Goal: Information Seeking & Learning: Learn about a topic

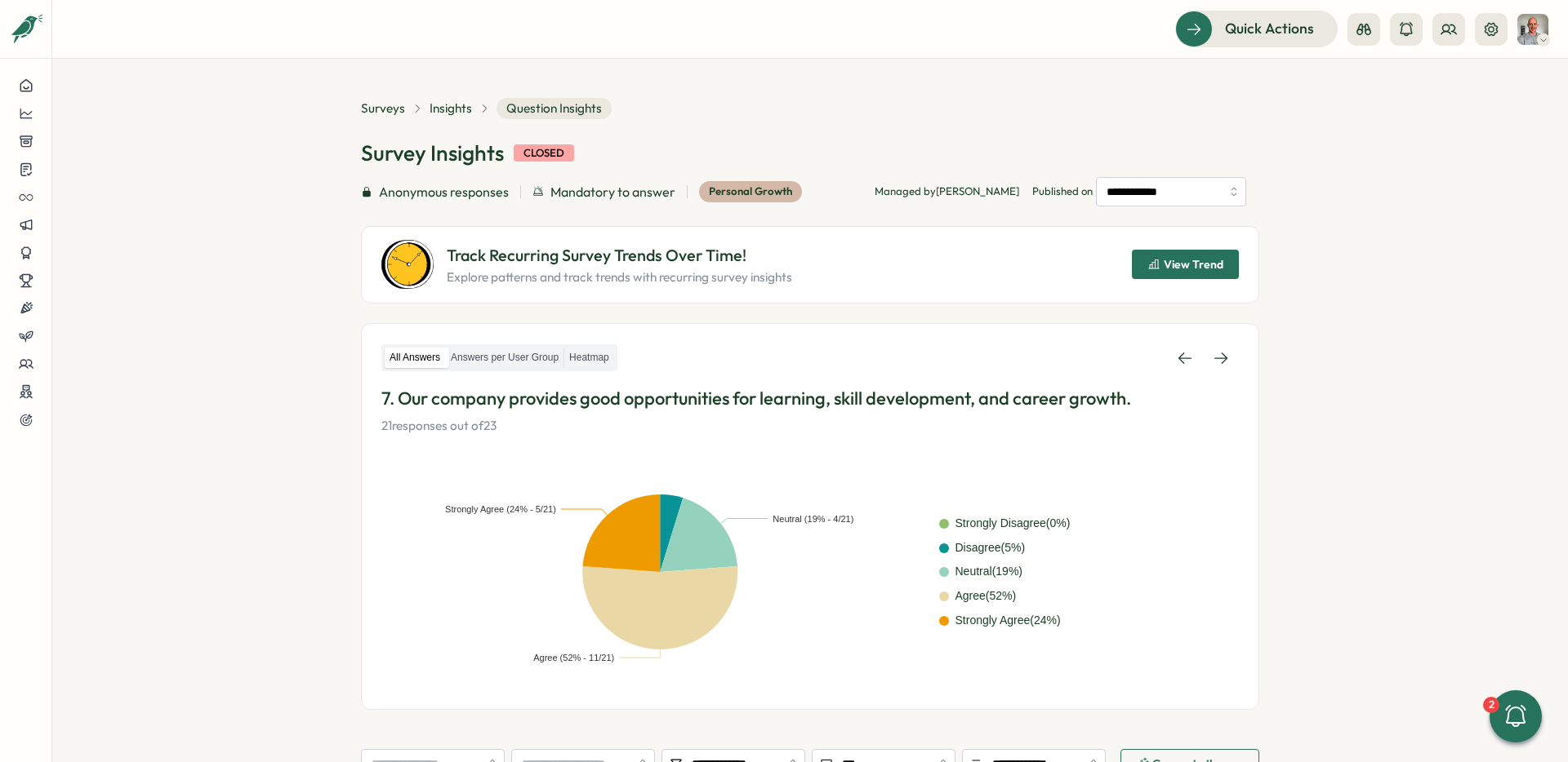
scroll to position [238, 0]
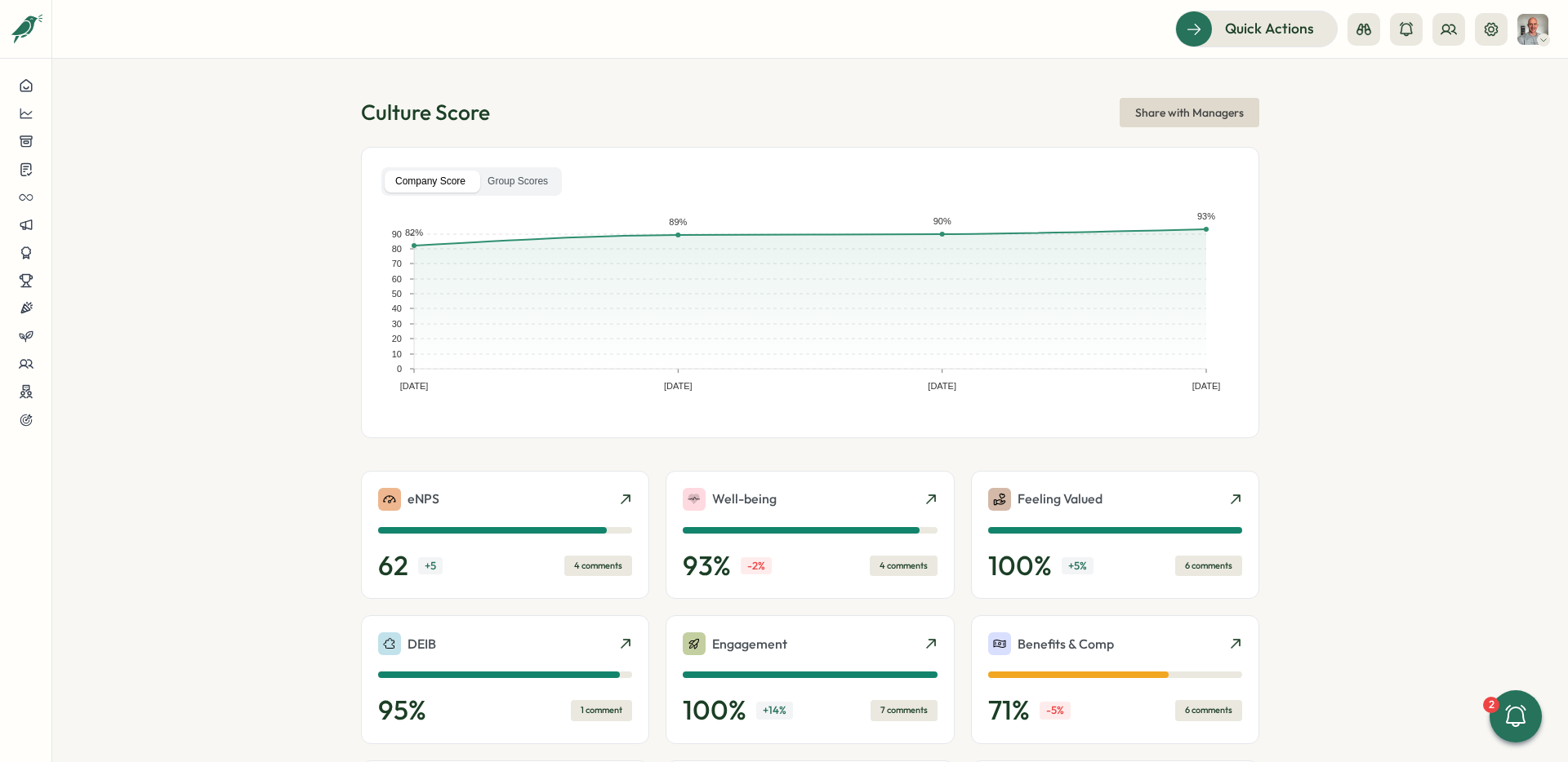
scroll to position [373, 0]
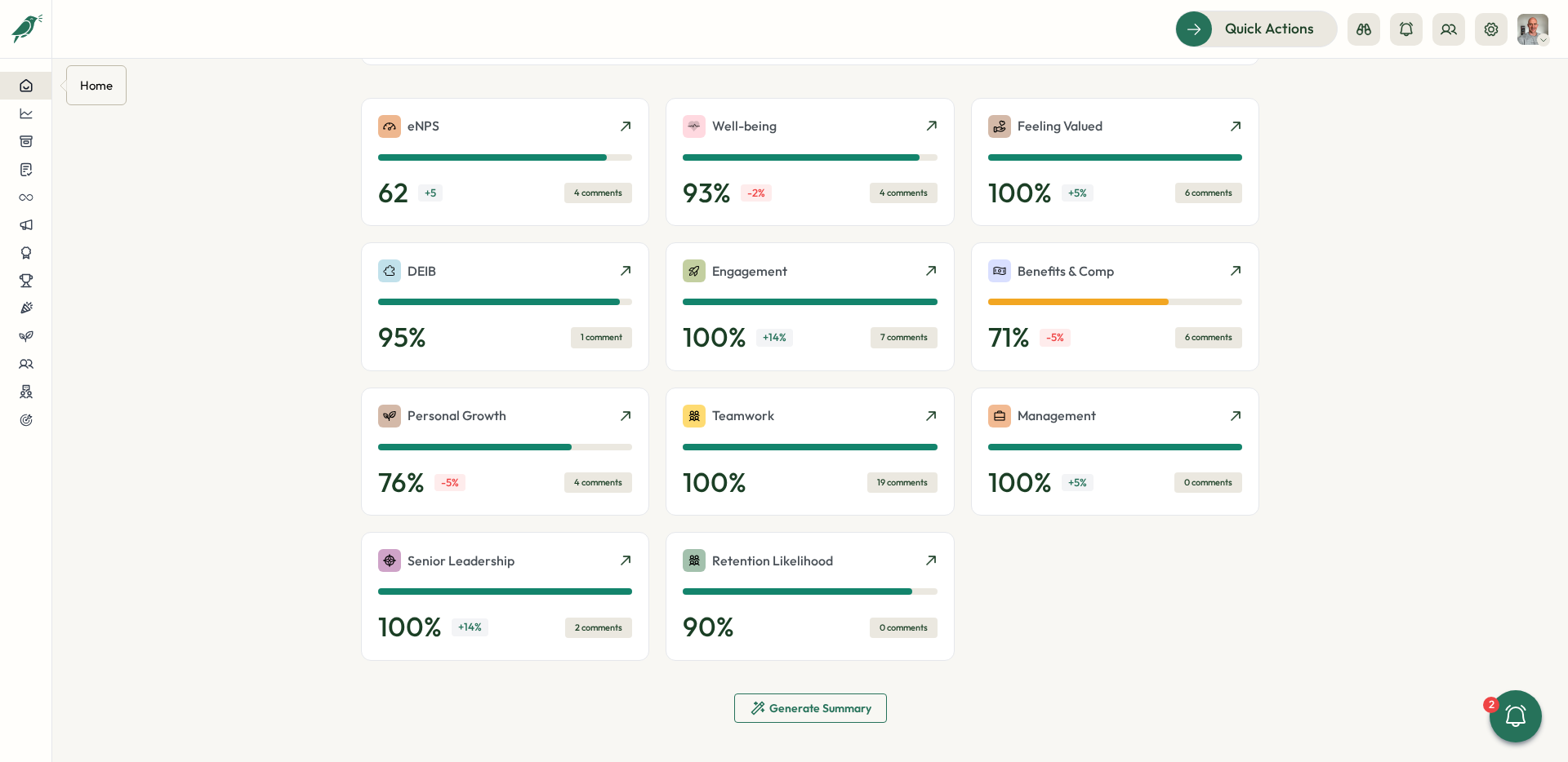
click at [24, 84] on icon at bounding box center [25, 85] width 14 height 14
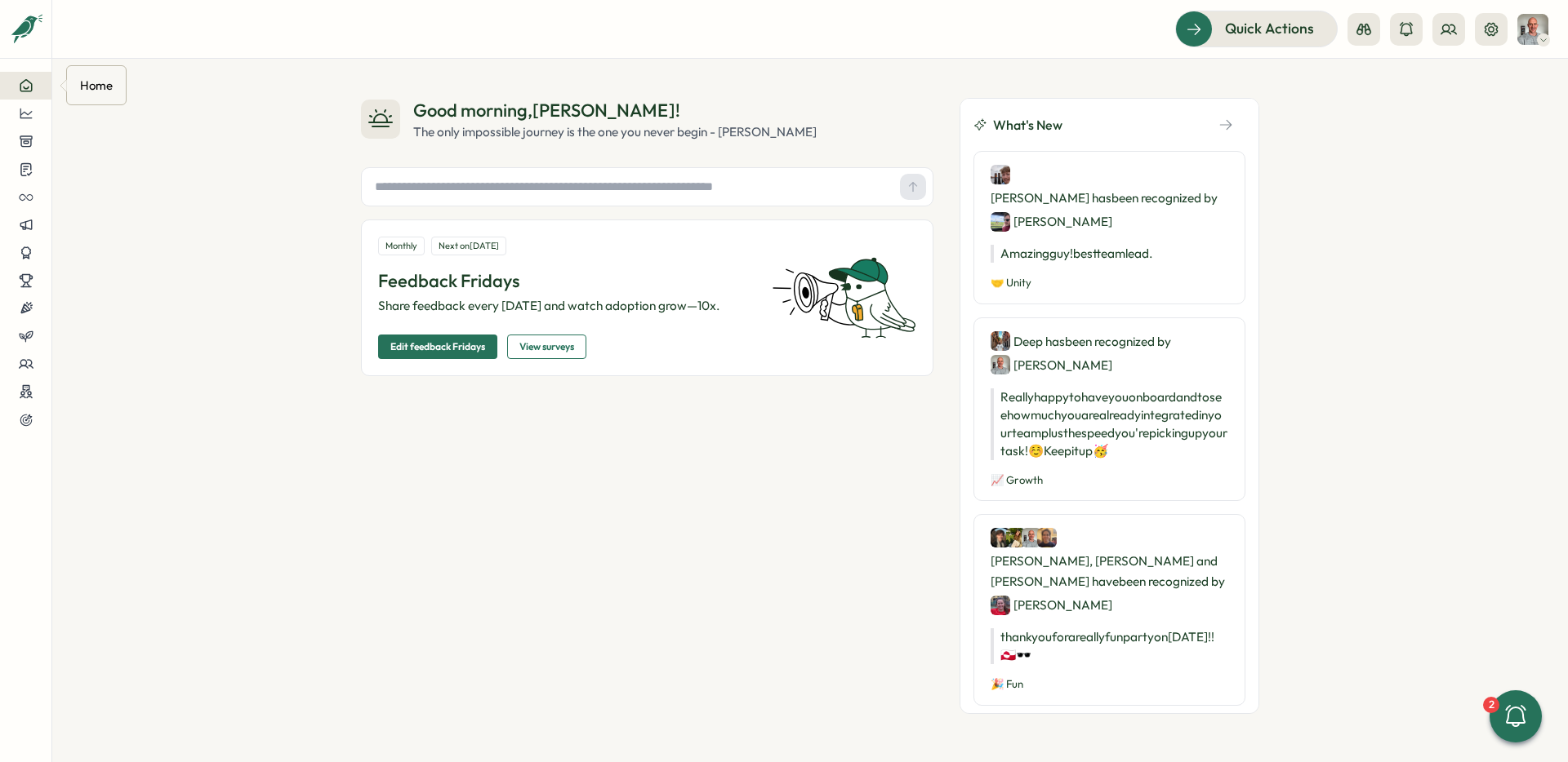
click at [431, 192] on input "text" at bounding box center [631, 186] width 525 height 24
paste input "**********"
type input "**********"
click at [930, 193] on div "**********" at bounding box center [647, 186] width 572 height 39
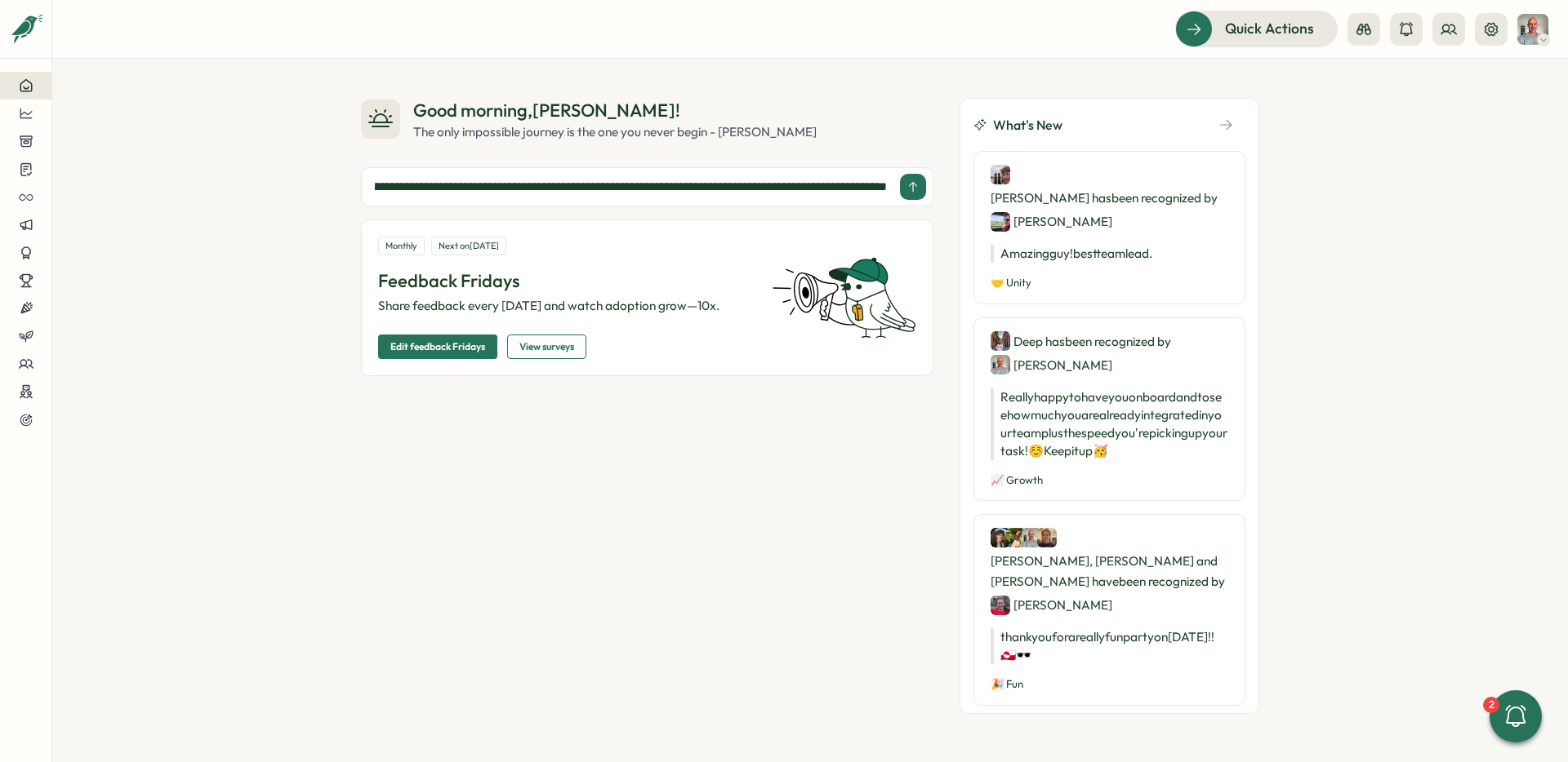
scroll to position [0, 0]
click at [923, 192] on button at bounding box center [913, 186] width 26 height 26
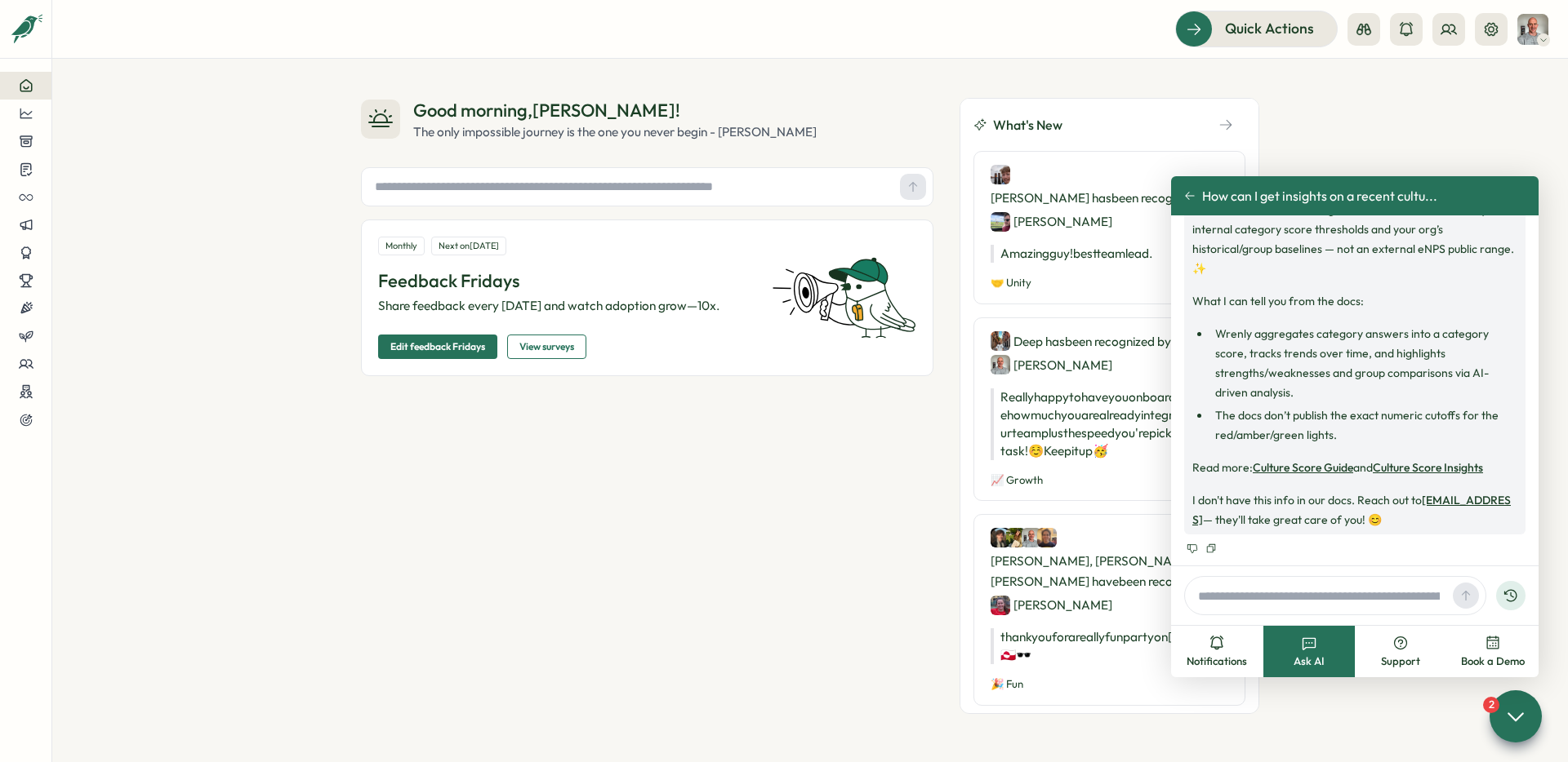
scroll to position [1060, 0]
click at [1267, 587] on input "text" at bounding box center [1319, 595] width 255 height 24
type input "**********"
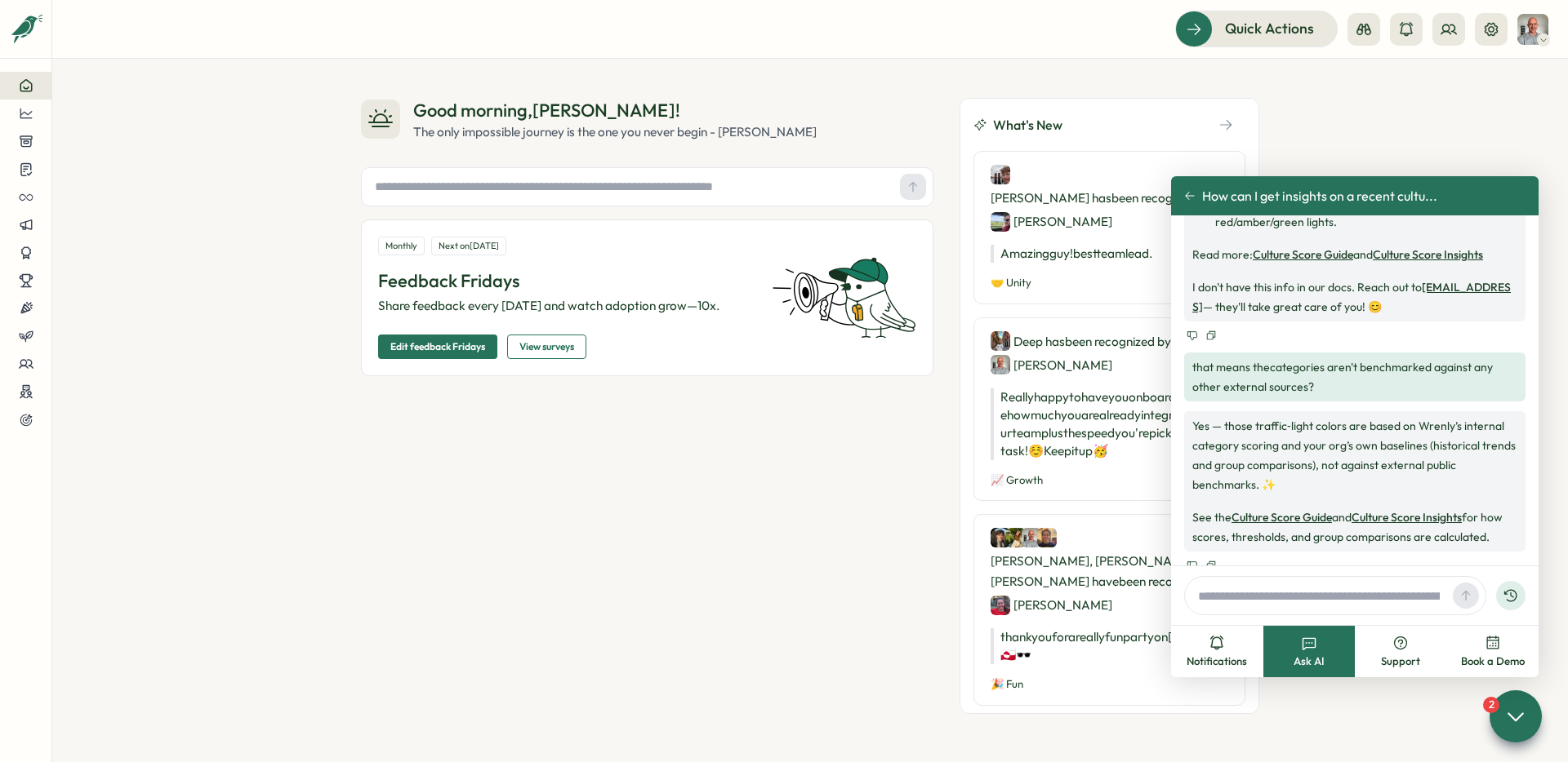
scroll to position [1290, 0]
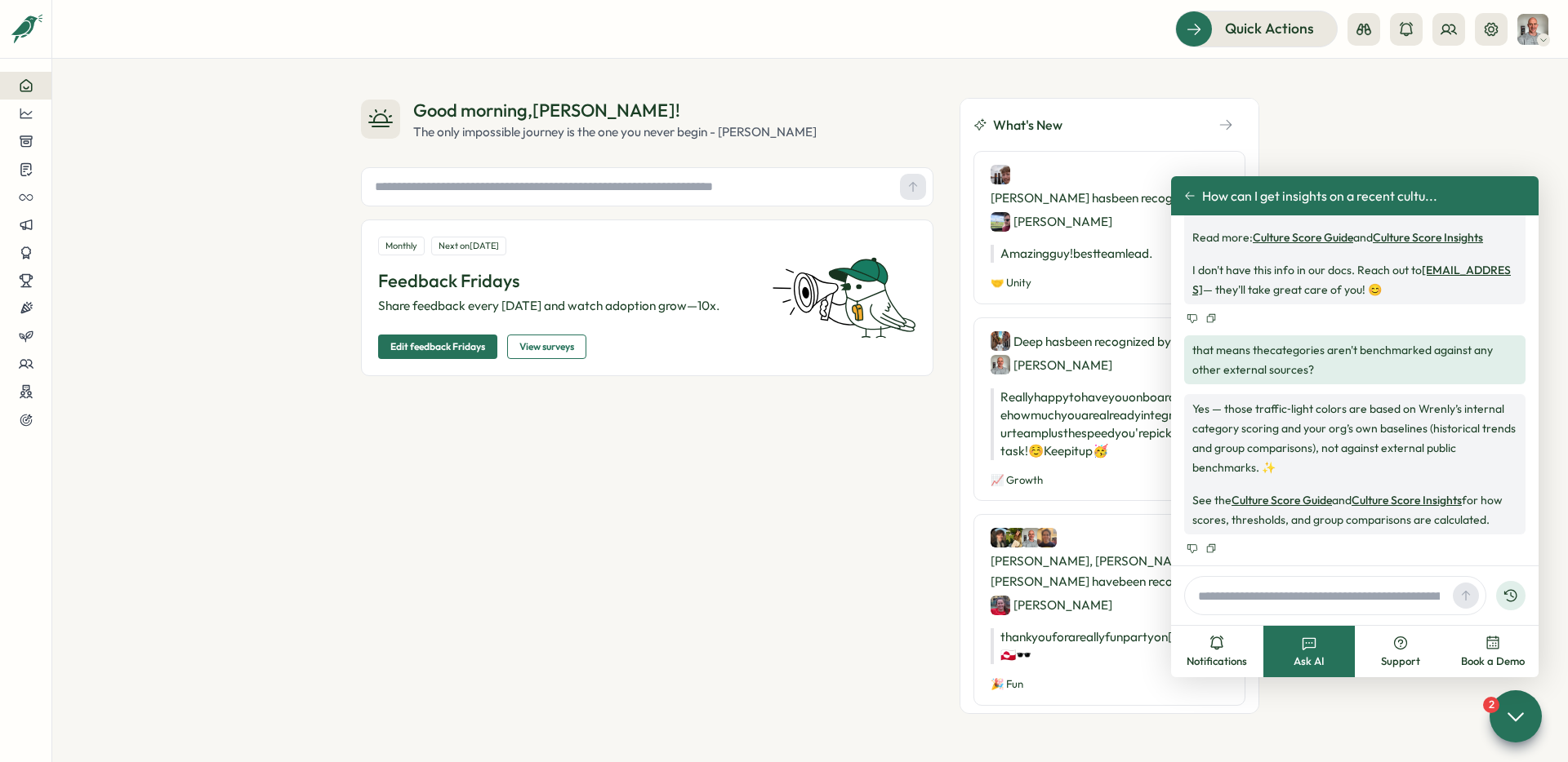
click at [1403, 504] on link "Culture Score Insights" at bounding box center [1407, 500] width 111 height 14
drag, startPoint x: 1421, startPoint y: 409, endPoint x: 1277, endPoint y: 433, distance: 146.0
click at [1277, 433] on p "Yes — those traffic‑light colors are based on Wrenly’s internal category scorin…" at bounding box center [1354, 438] width 325 height 78
copy p "Wrenly’s internal category scoring"
click at [1228, 600] on input "text" at bounding box center [1319, 595] width 255 height 24
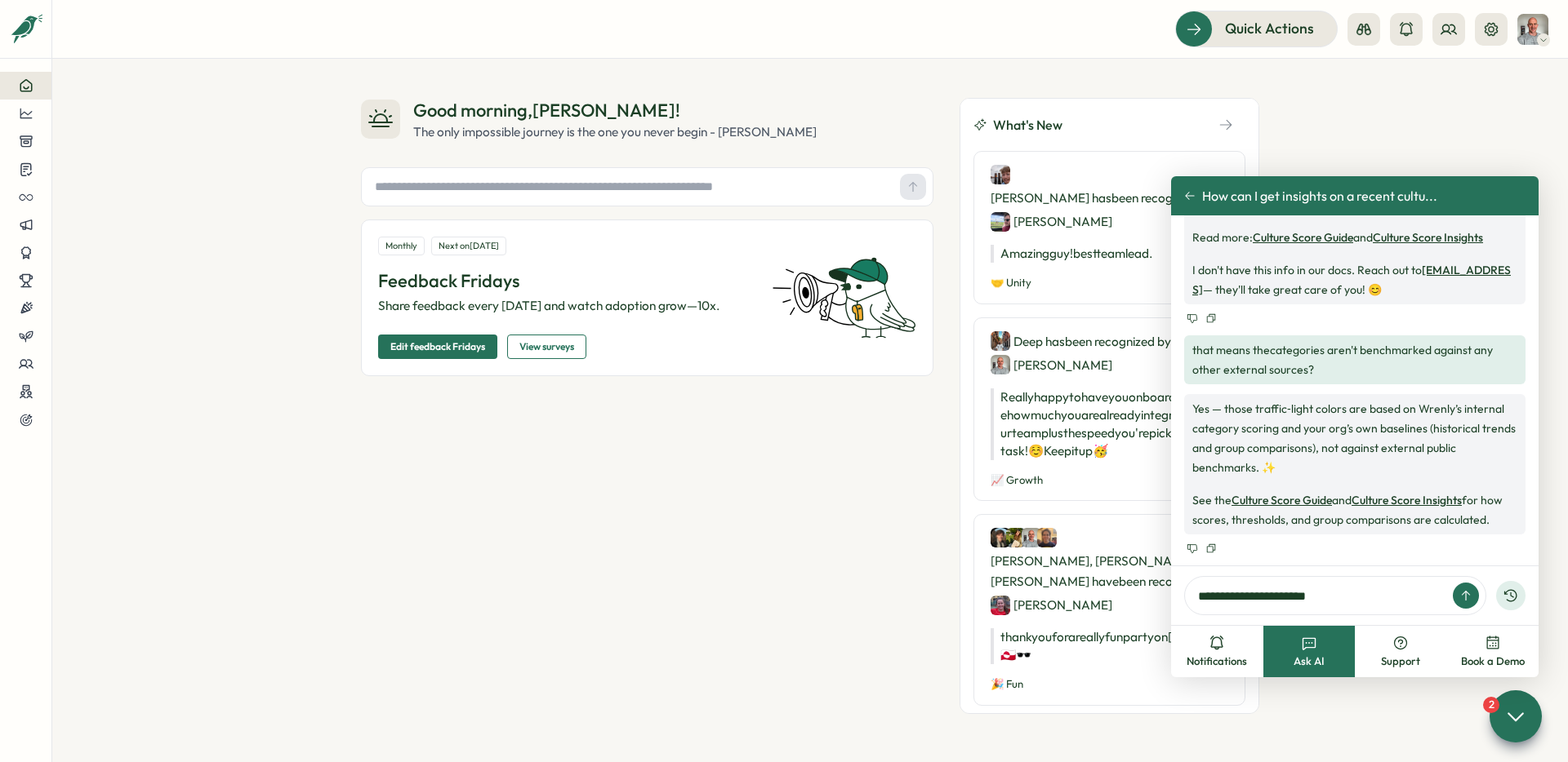
paste input "**********"
type input "**********"
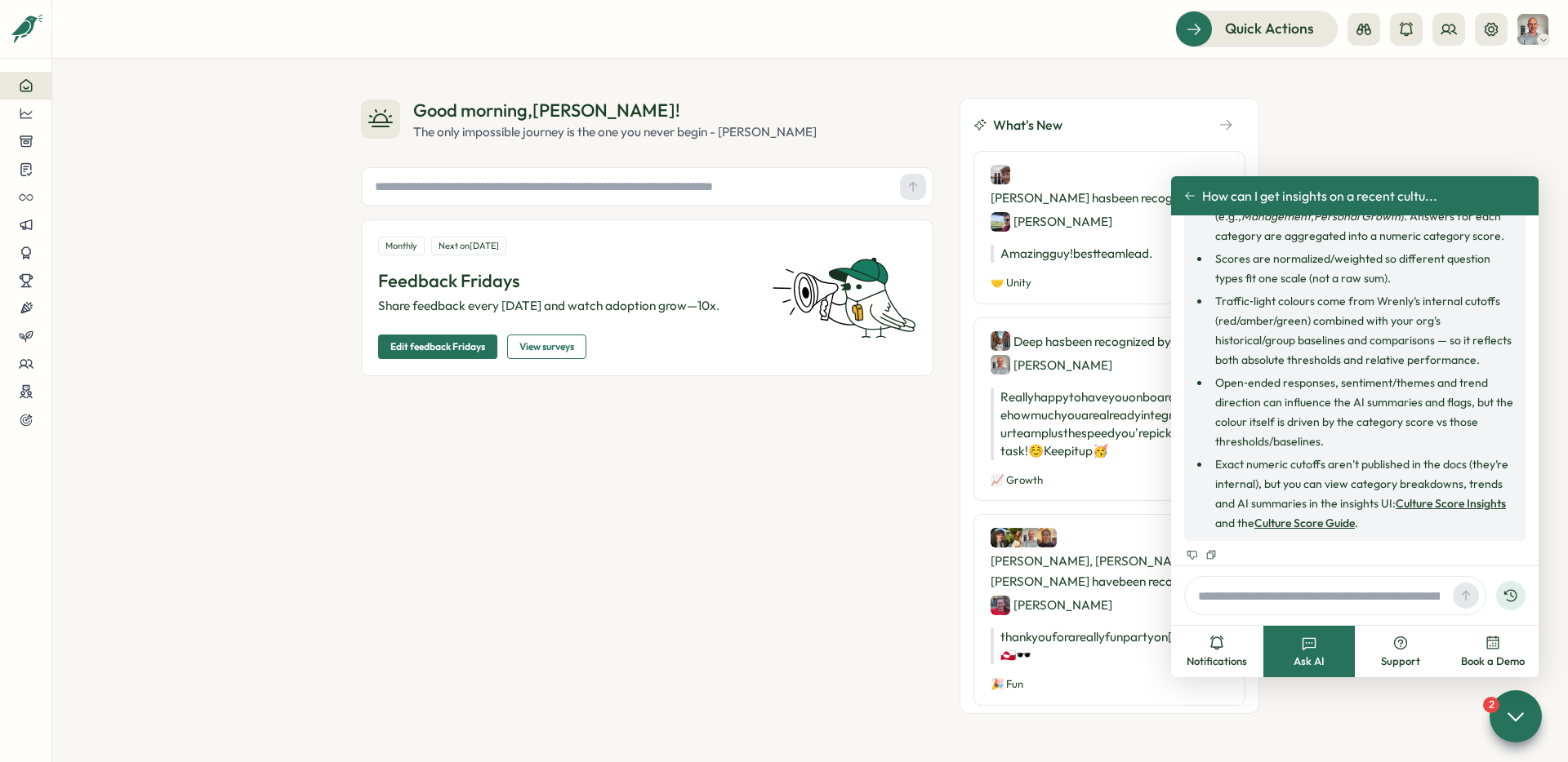
scroll to position [1844, 0]
click at [275, 291] on div "Good morning , Philipp ! The only impossible journey is the one you never begin…" at bounding box center [810, 411] width 1516 height 704
drag, startPoint x: 250, startPoint y: 213, endPoint x: 142, endPoint y: 186, distance: 111.3
click at [250, 213] on div "Good morning , Philipp ! The only impossible journey is the one you never begin…" at bounding box center [810, 411] width 1516 height 704
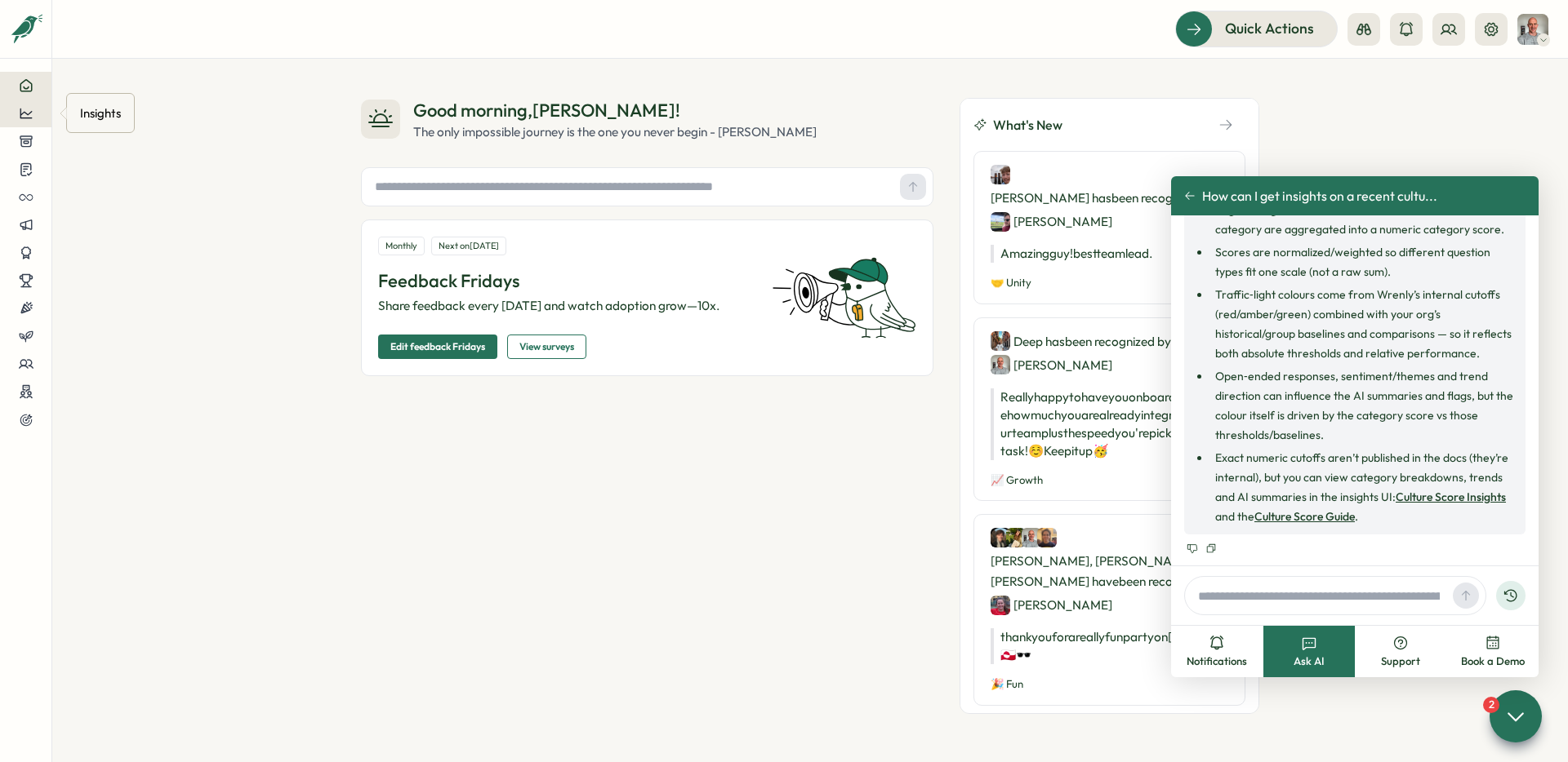
click at [28, 112] on icon at bounding box center [25, 113] width 14 height 14
click at [137, 76] on div "Culture score" at bounding box center [138, 67] width 129 height 31
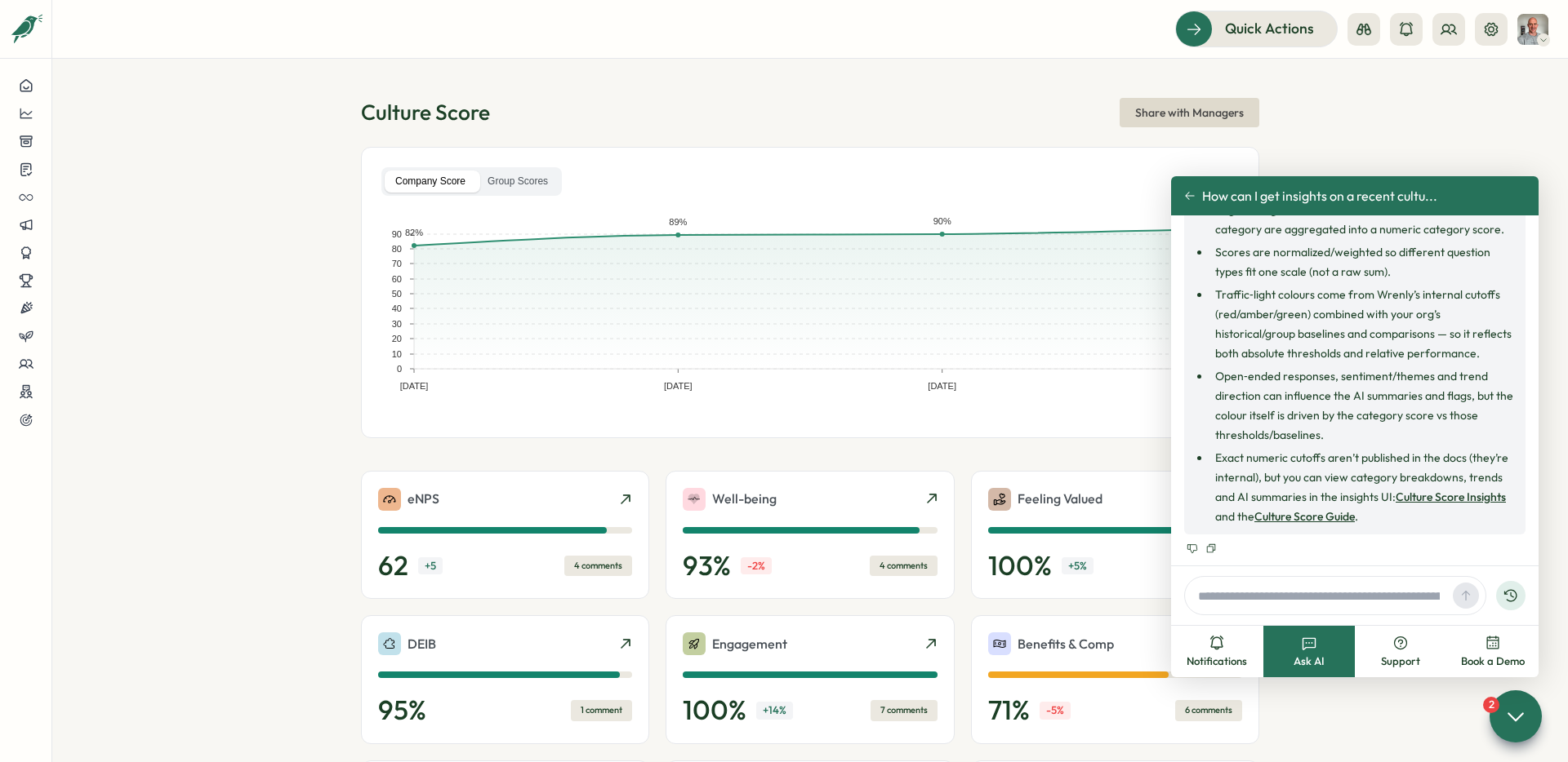
click at [1190, 199] on icon at bounding box center [1190, 196] width 12 height 12
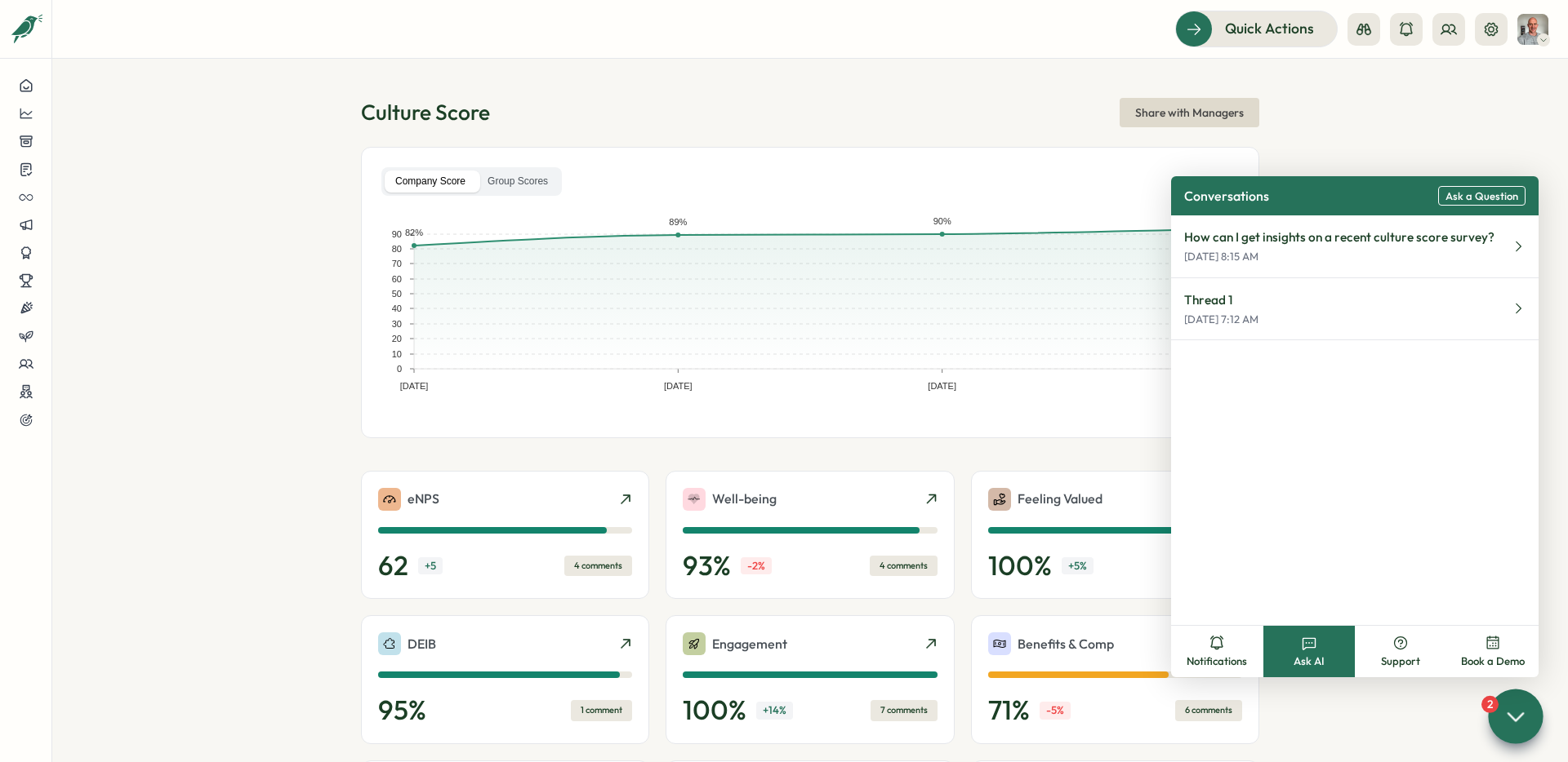
click at [1510, 714] on icon at bounding box center [1515, 716] width 24 height 24
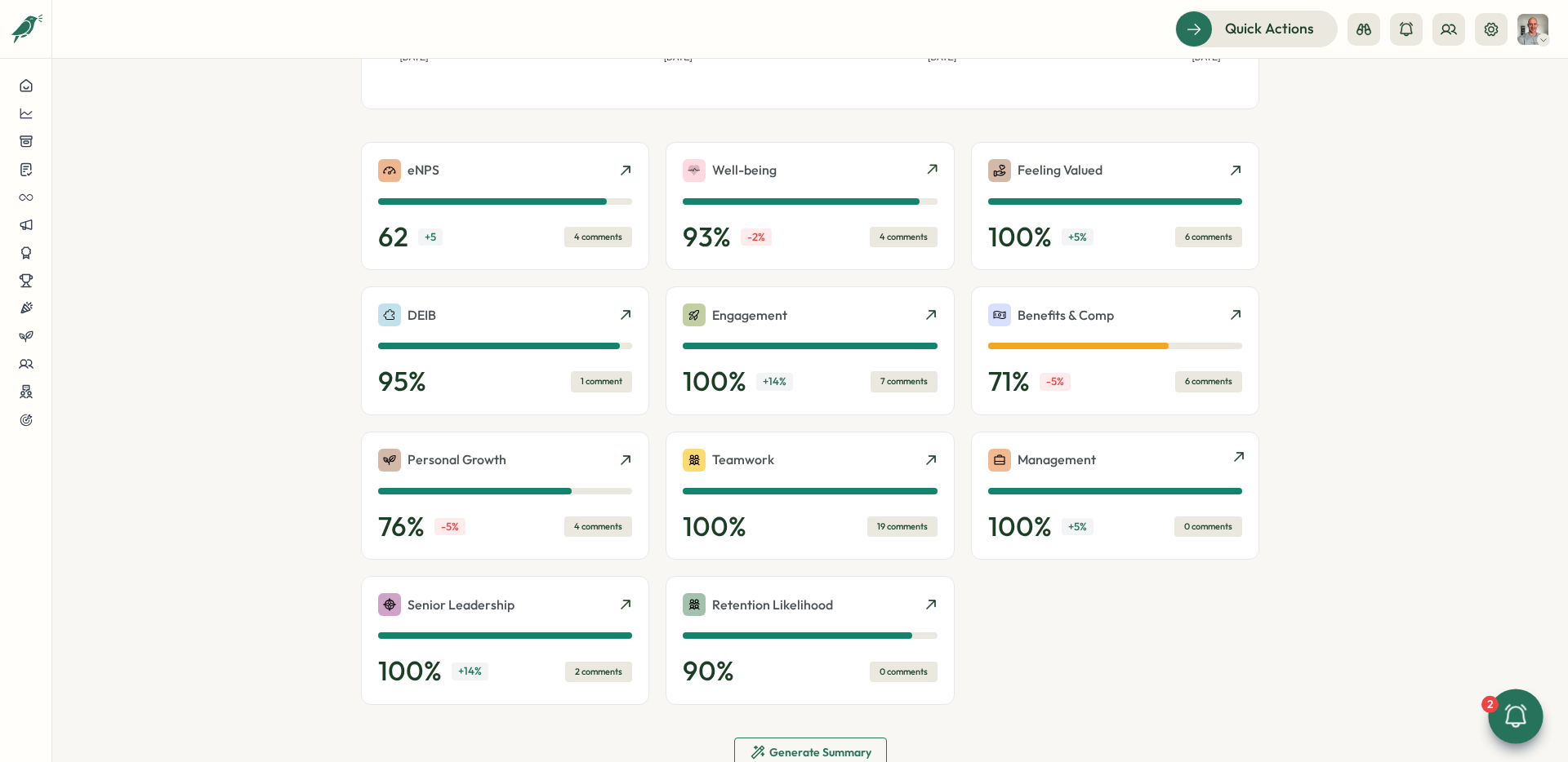
scroll to position [329, 0]
click at [613, 458] on div "Personal Growth" at bounding box center [505, 460] width 254 height 23
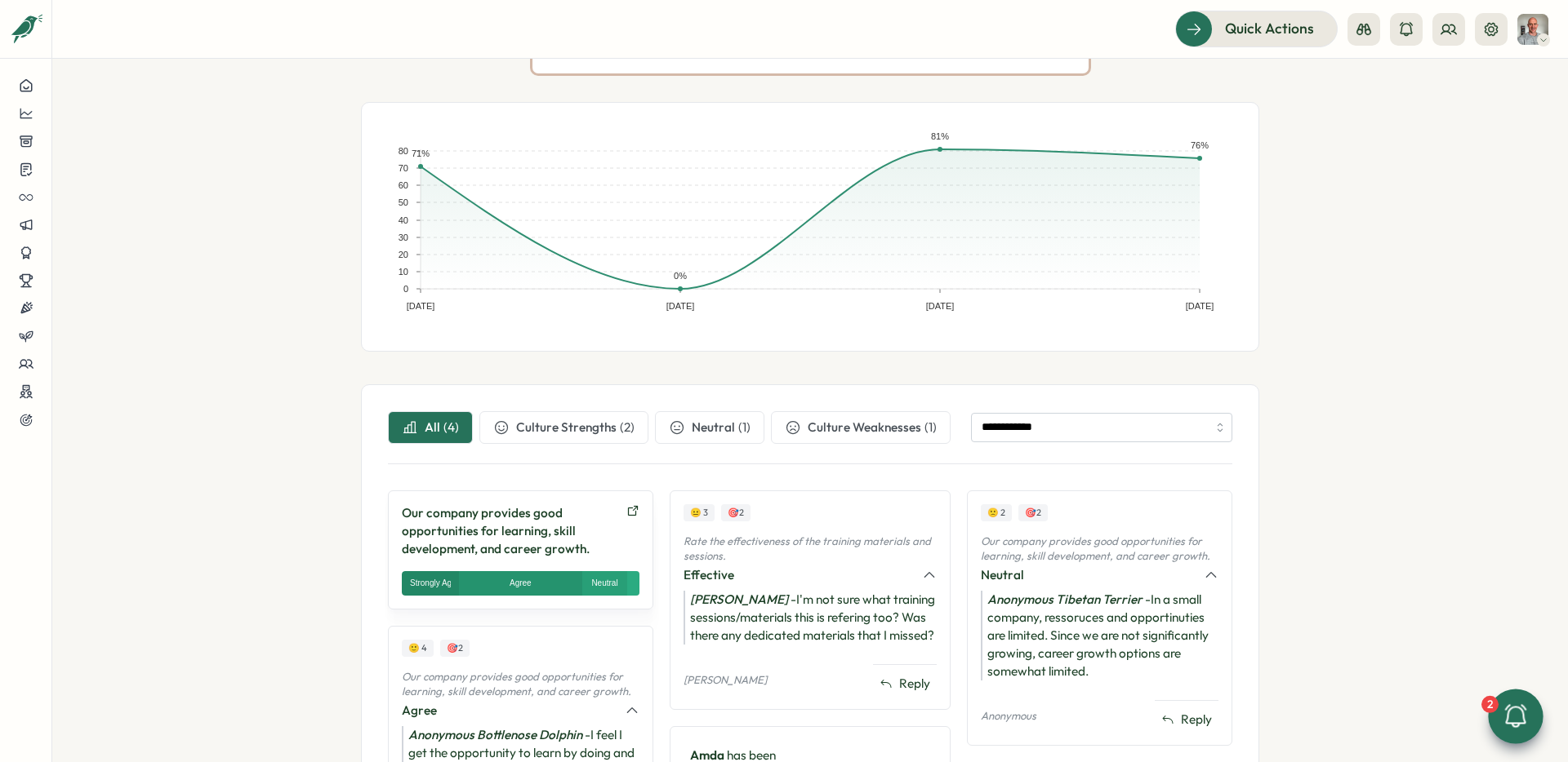
scroll to position [222, 0]
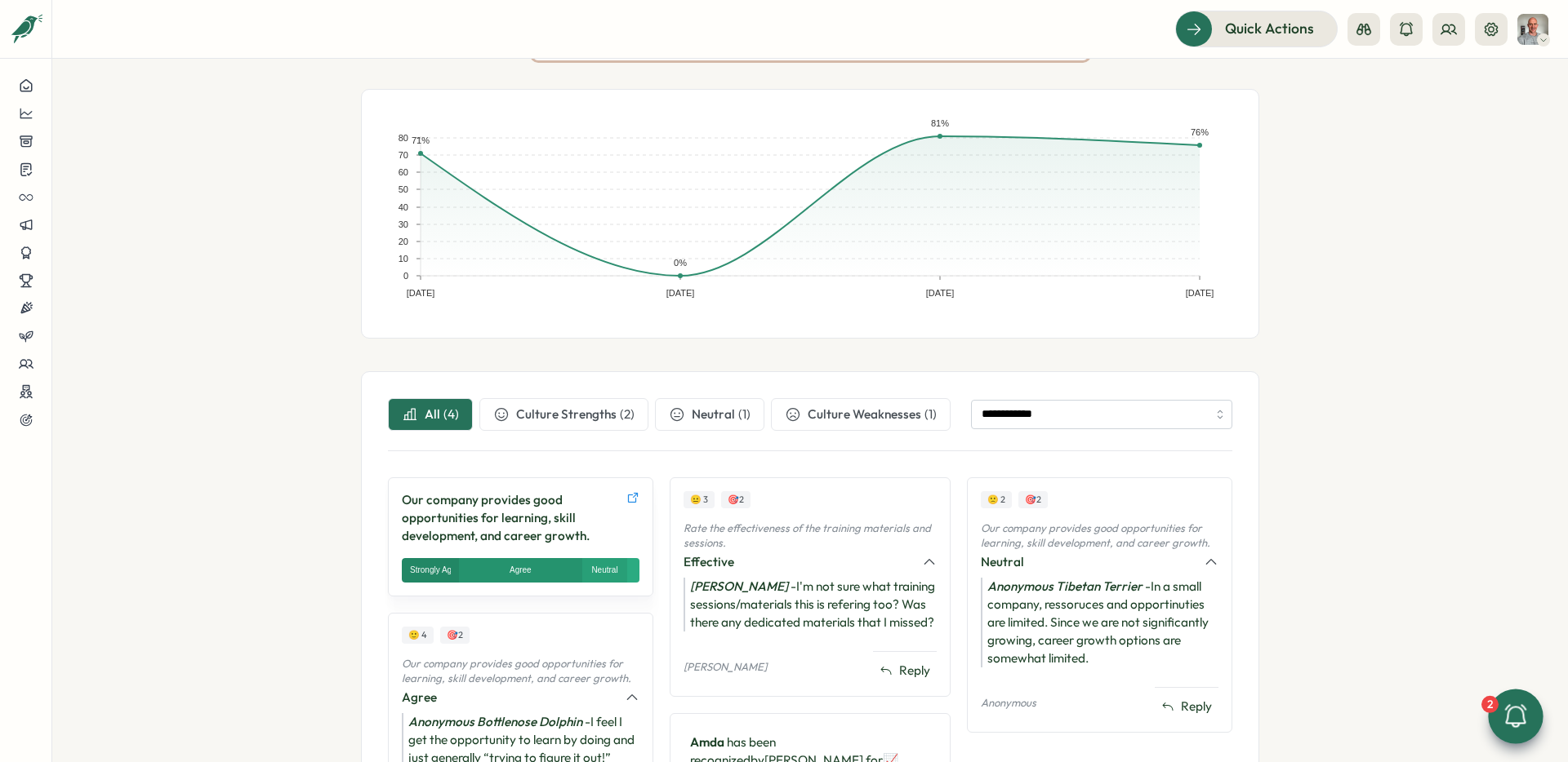
click at [636, 500] on icon at bounding box center [632, 497] width 13 height 13
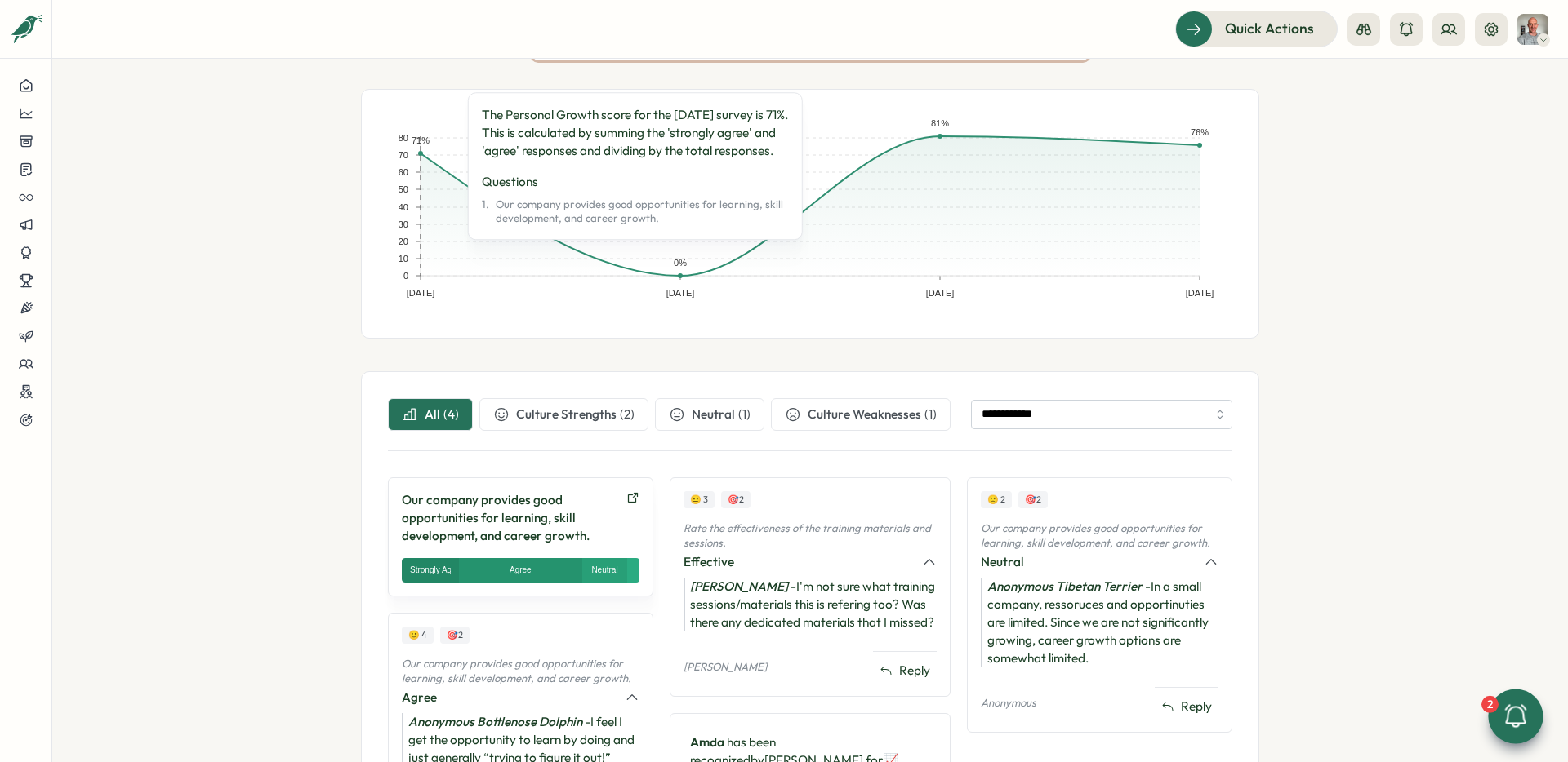
scroll to position [0, 0]
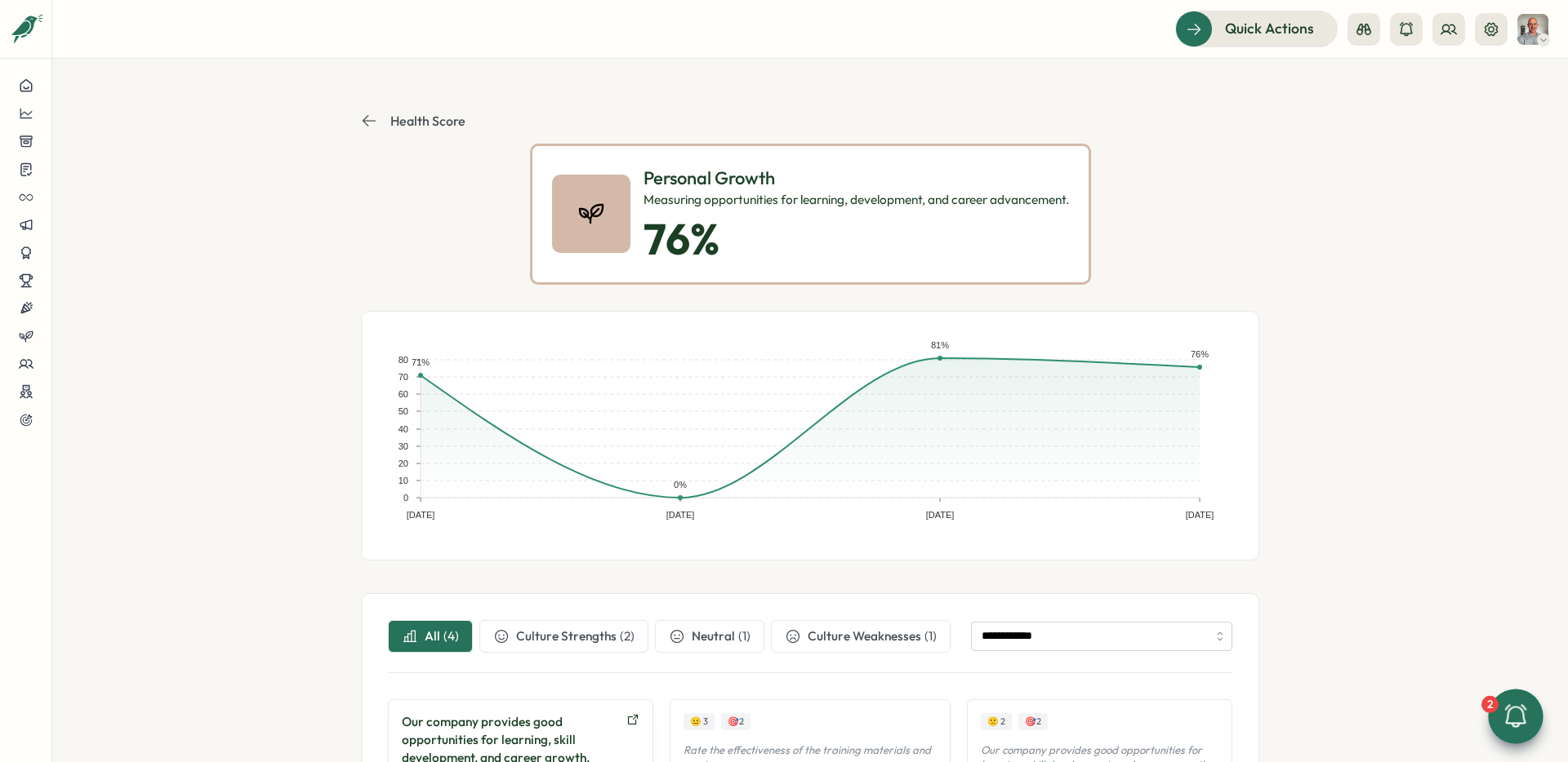
click at [373, 121] on button "Health Score" at bounding box center [413, 120] width 105 height 16
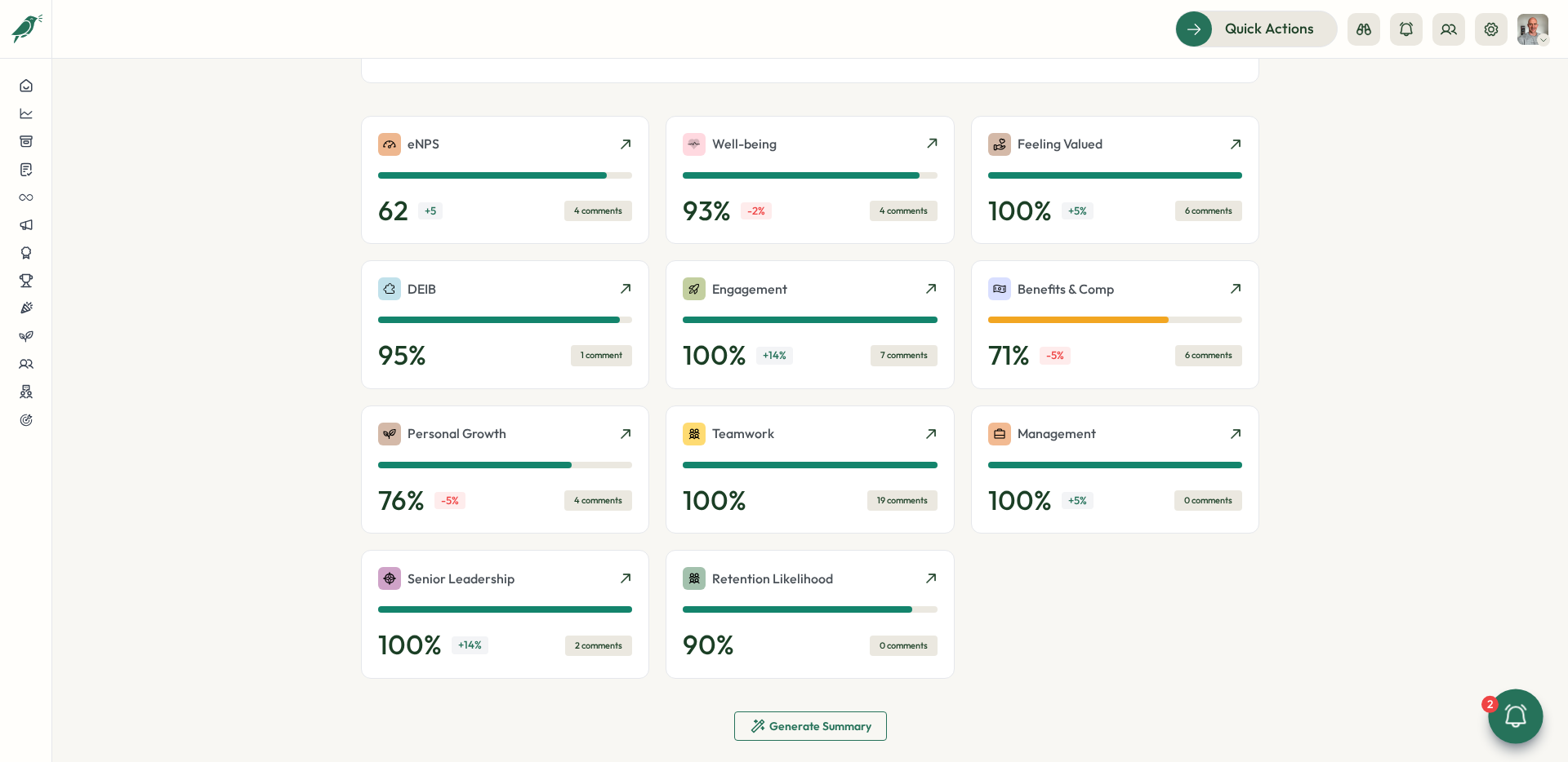
scroll to position [364, 0]
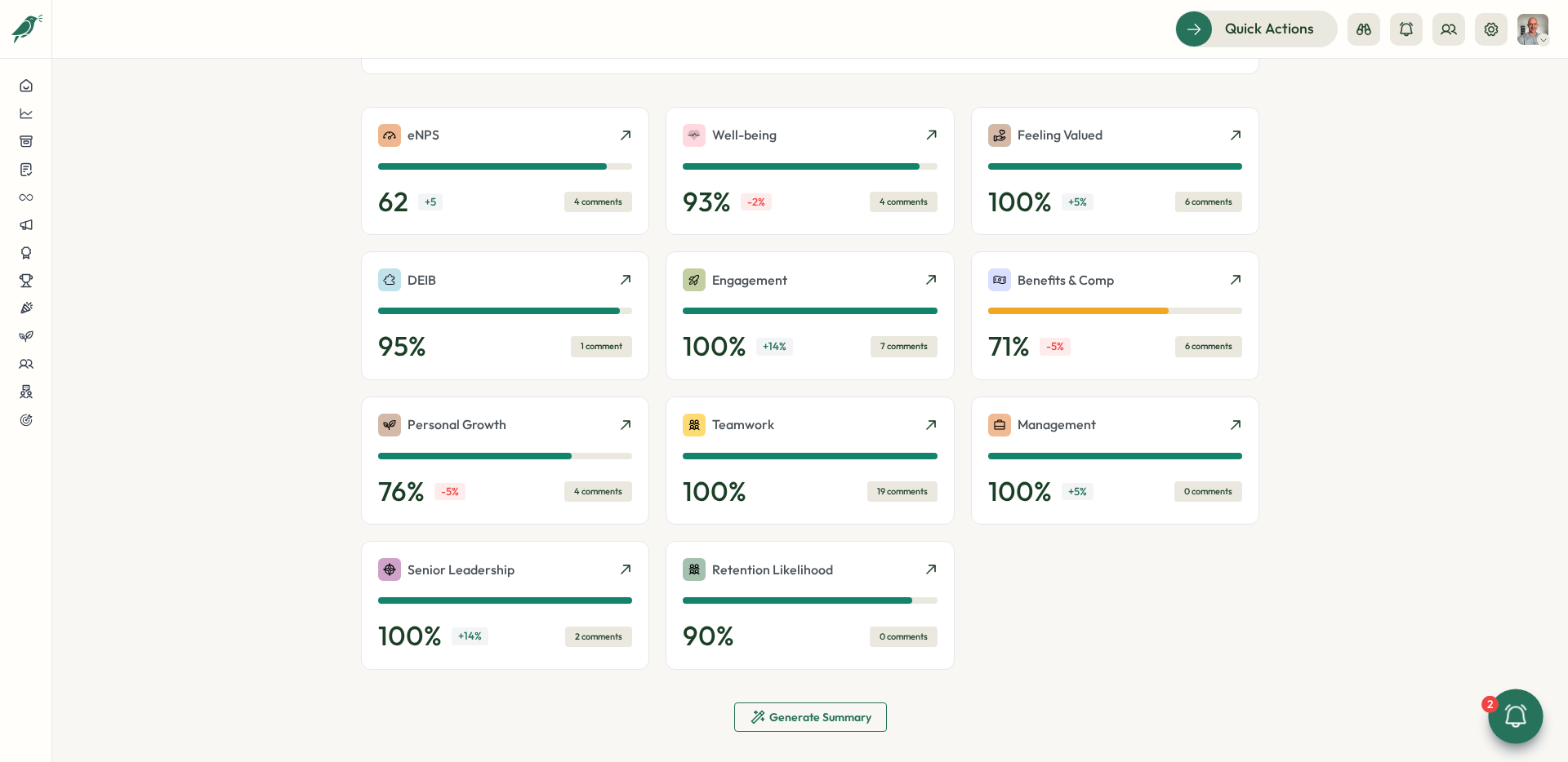
click at [240, 260] on section "Culture Score Share with Managers Company Score Group Scores Sep 19, 24 Dec 31,…" at bounding box center [810, 411] width 1516 height 704
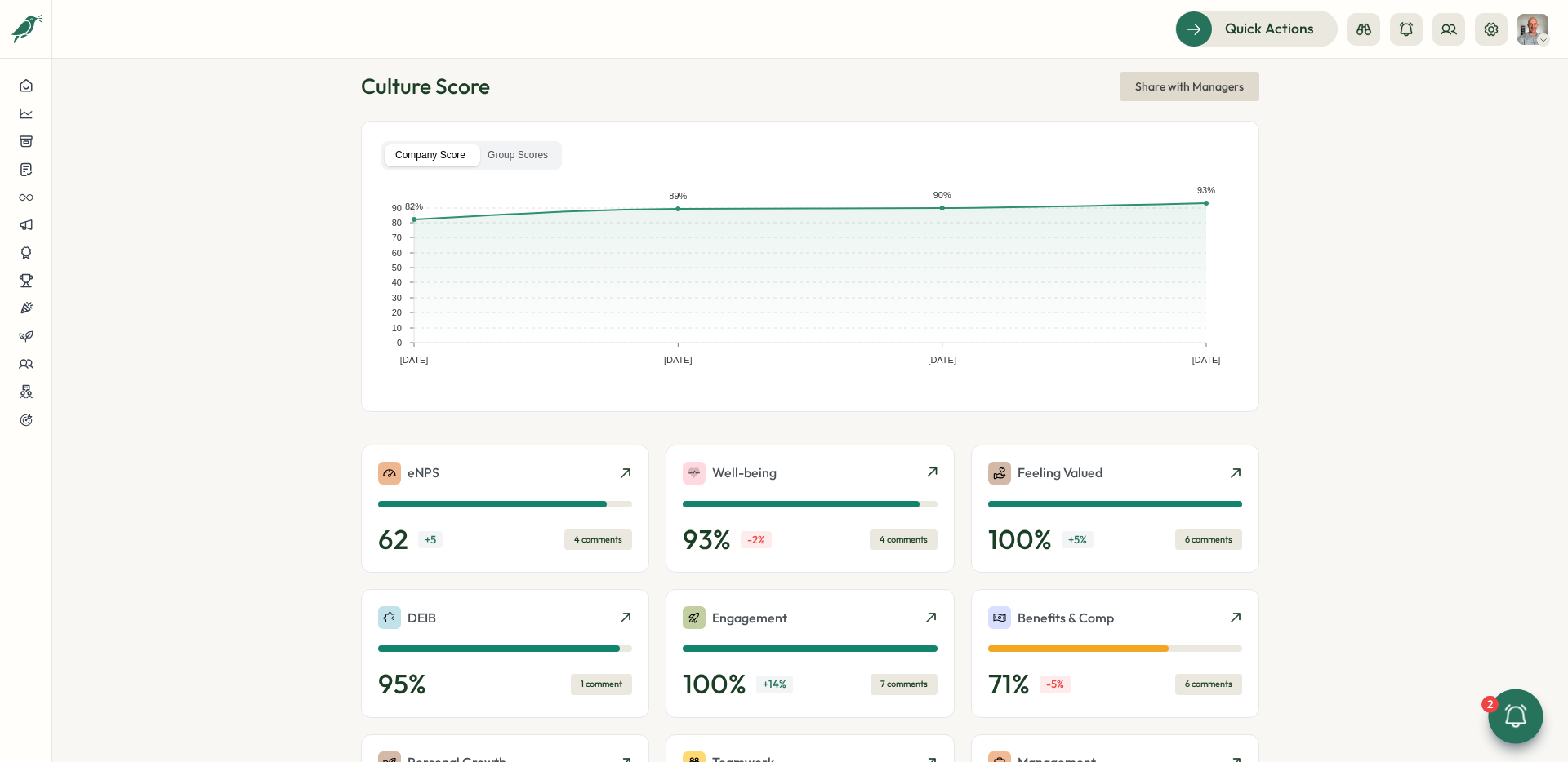
scroll to position [3, 0]
